Goal: Navigation & Orientation: Find specific page/section

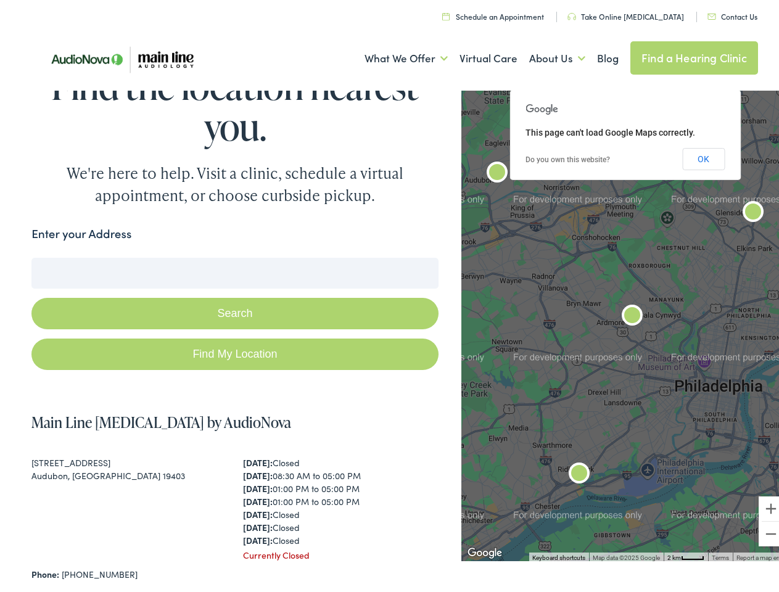
click at [389, 296] on button "Search" at bounding box center [234, 309] width 406 height 31
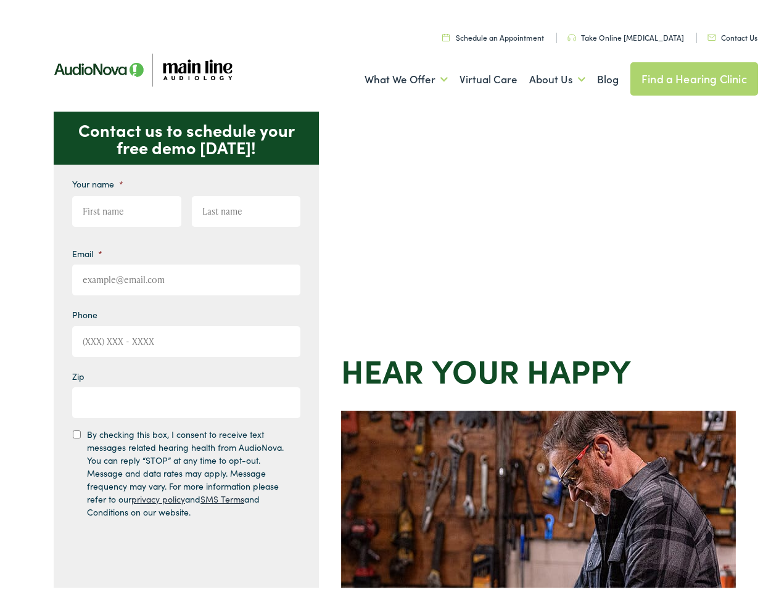
click at [389, 296] on div "Contact us to schedule your free demo today! Give us a call 888-480-2052 Email …" at bounding box center [394, 537] width 789 height 858
click at [395, 76] on link "What We Offer" at bounding box center [406, 76] width 83 height 46
click at [544, 76] on link "About Us" at bounding box center [557, 76] width 56 height 46
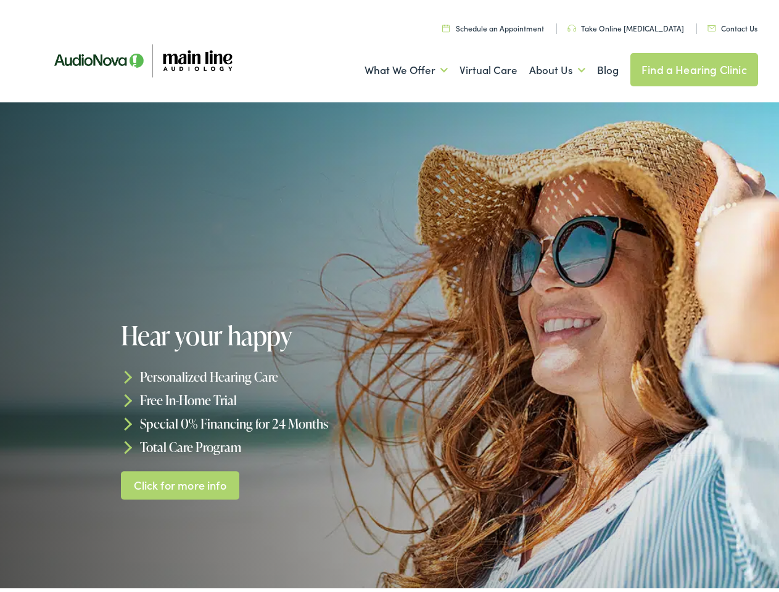
click at [389, 296] on div at bounding box center [389, 345] width 779 height 493
click at [395, 67] on link "What We Offer" at bounding box center [406, 67] width 83 height 46
click at [544, 67] on link "About Us" at bounding box center [557, 67] width 56 height 46
click at [389, 345] on h1 "Hear your happy" at bounding box center [257, 332] width 273 height 28
